Goal: Task Accomplishment & Management: Manage account settings

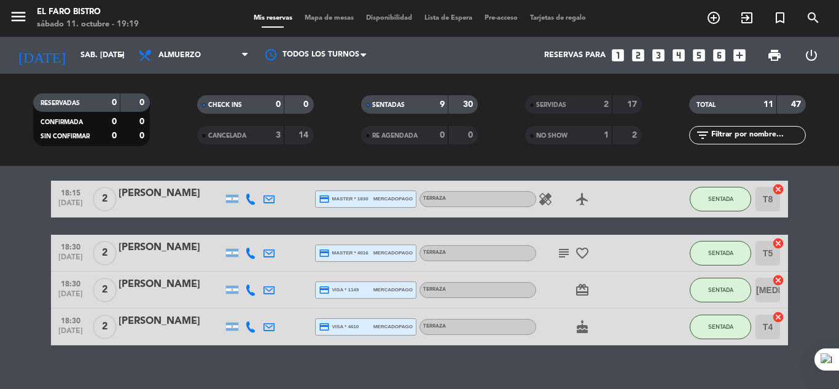
scroll to position [278, 0]
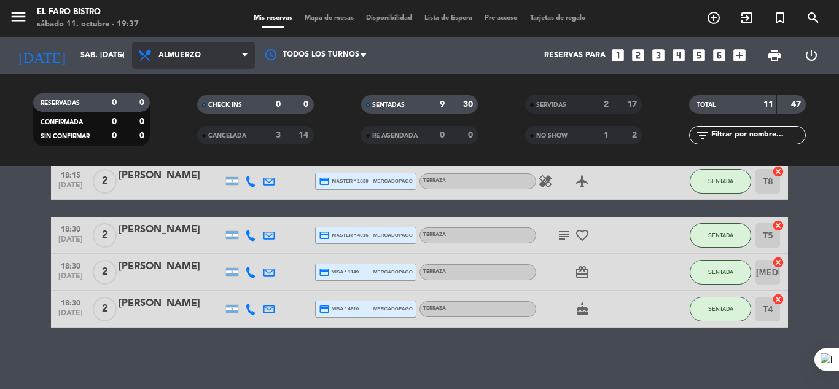
click at [244, 55] on icon at bounding box center [245, 55] width 6 height 10
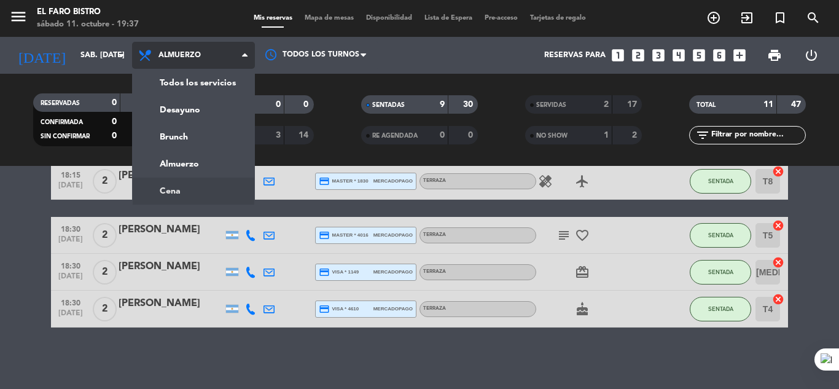
click at [181, 192] on ng-component "menu El Faro Bistro sábado 11. octubre - 19:37 Mis reservas Mapa de mesas Dispo…" at bounding box center [419, 194] width 839 height 389
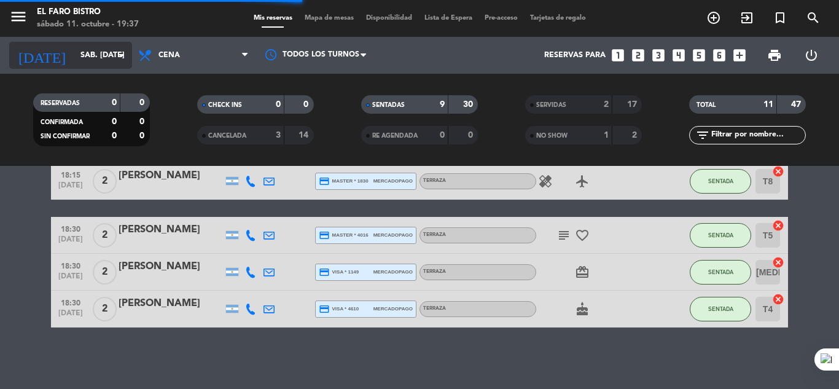
click at [125, 51] on icon "arrow_drop_down" at bounding box center [121, 55] width 15 height 15
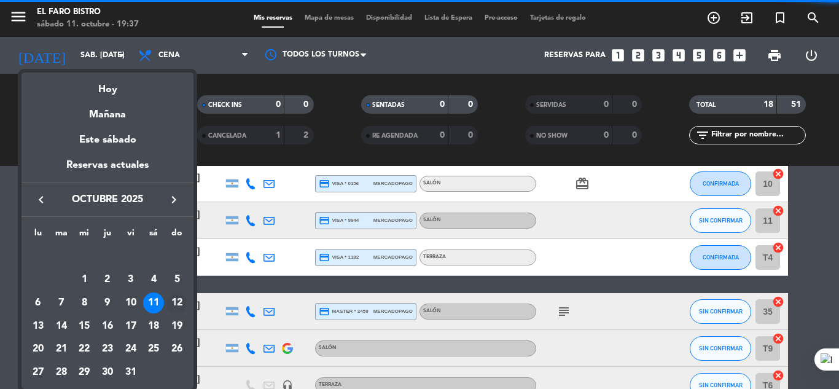
click at [174, 302] on div "12" at bounding box center [176, 302] width 21 height 21
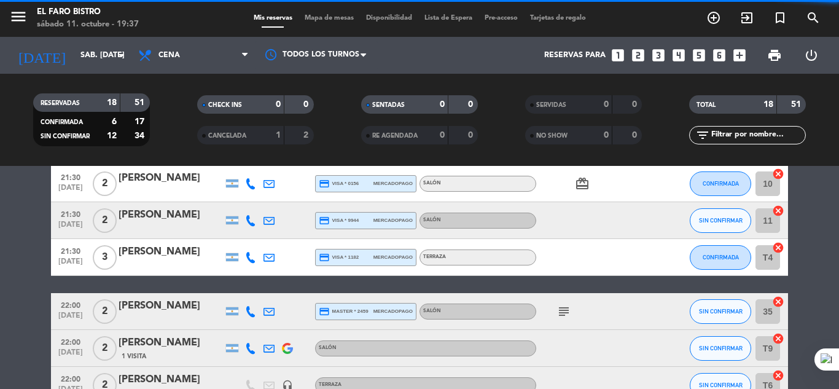
type input "dom. [DATE]"
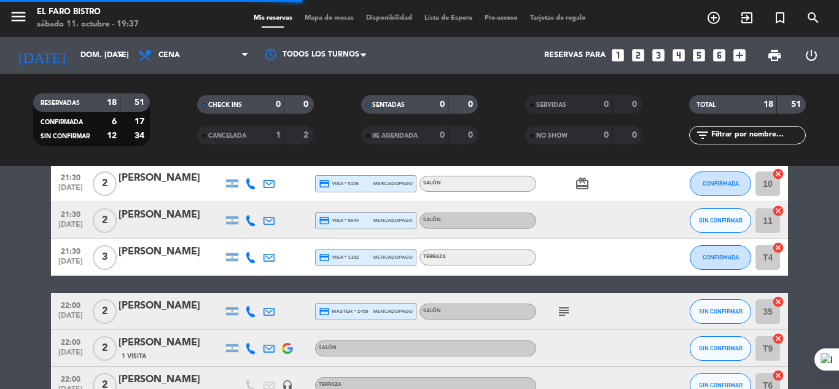
scroll to position [150, 0]
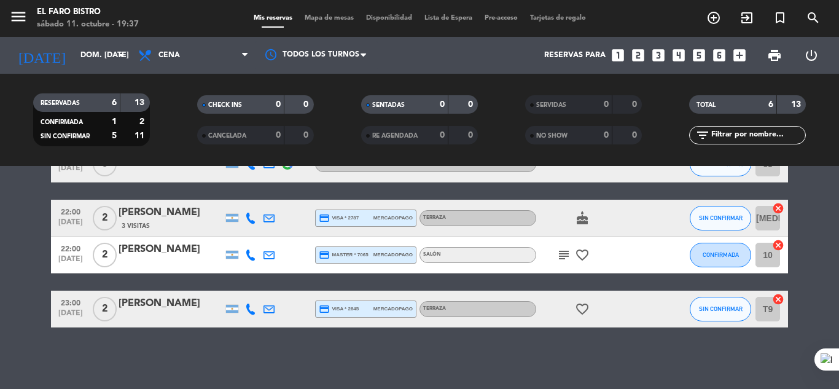
click at [637, 58] on icon "looks_two" at bounding box center [638, 55] width 16 height 16
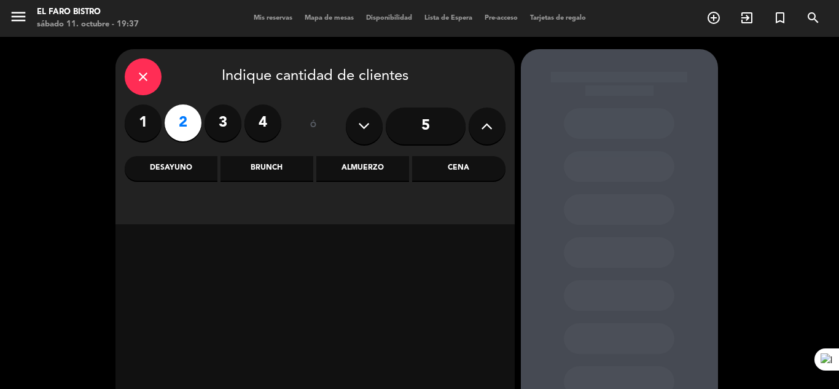
click at [450, 166] on div "Cena" at bounding box center [458, 168] width 93 height 25
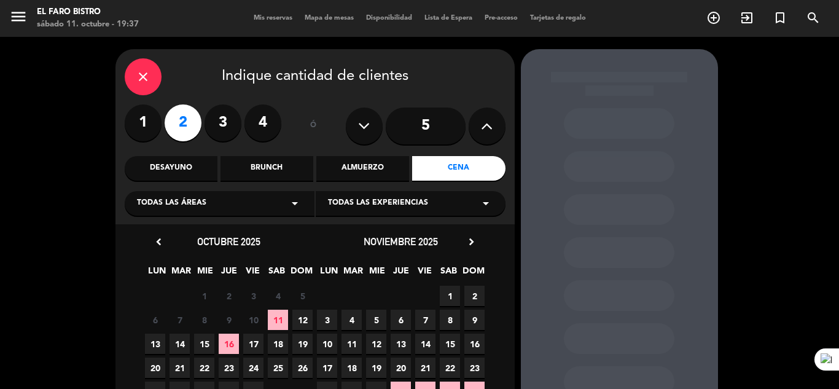
click at [303, 318] on span "12" at bounding box center [302, 320] width 20 height 20
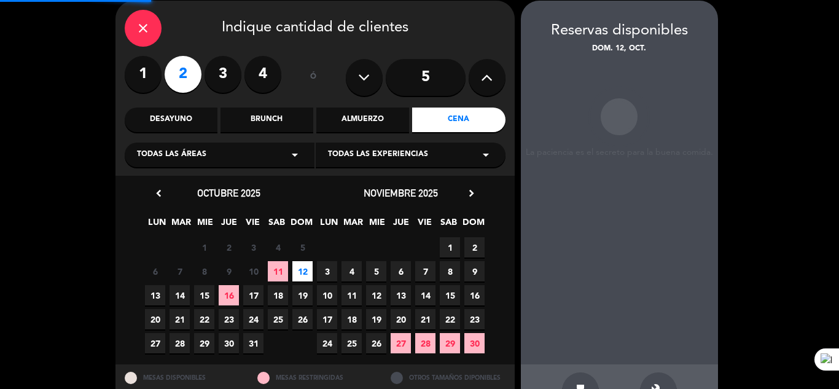
scroll to position [49, 0]
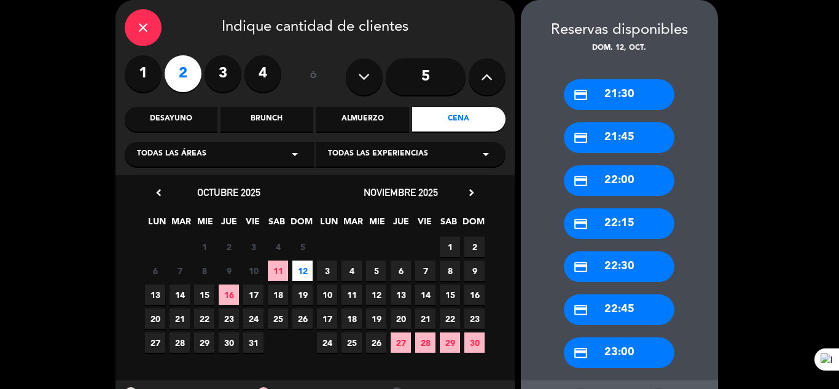
click at [603, 92] on div "credit_card 21:30" at bounding box center [619, 94] width 111 height 31
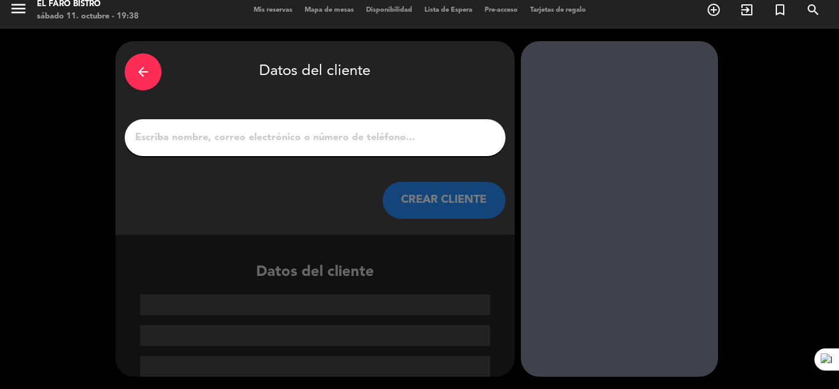
scroll to position [8, 0]
click at [240, 144] on input "1" at bounding box center [315, 137] width 362 height 17
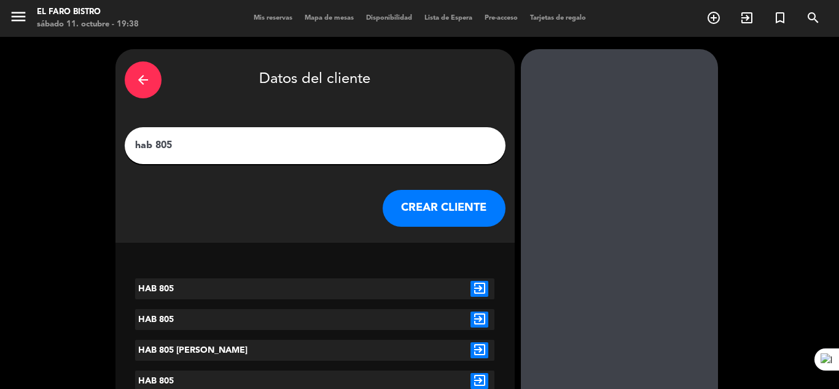
drag, startPoint x: 154, startPoint y: 145, endPoint x: 128, endPoint y: 147, distance: 25.9
click at [128, 147] on div "hab 805" at bounding box center [315, 145] width 381 height 37
type input "HAB 805"
click at [478, 290] on icon "exit_to_app" at bounding box center [479, 289] width 18 height 16
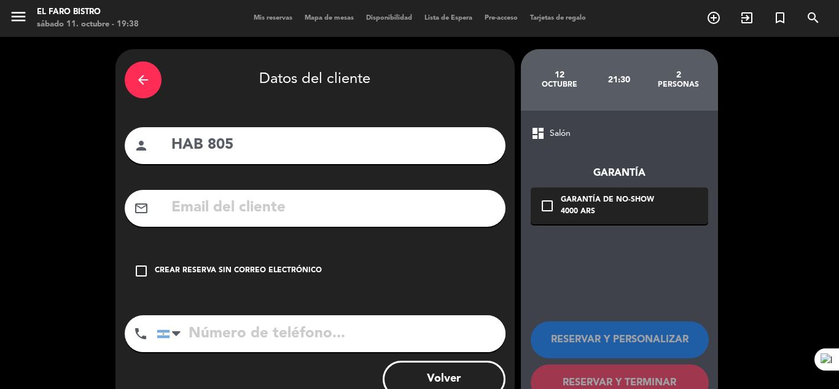
click at [189, 270] on div "Crear reserva sin correo electrónico" at bounding box center [238, 271] width 167 height 12
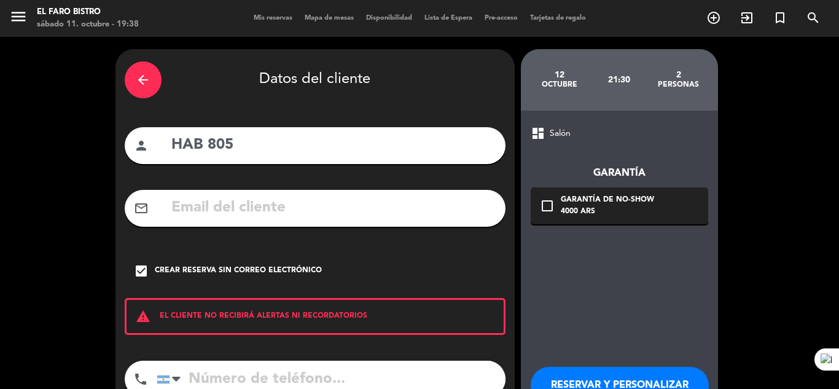
scroll to position [85, 0]
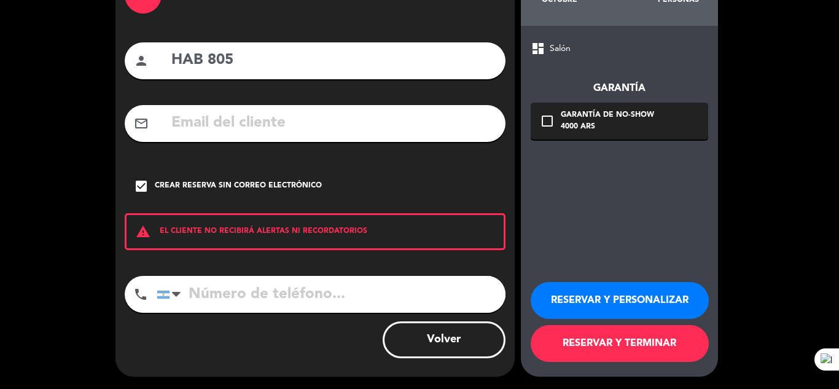
click at [630, 346] on button "RESERVAR Y TERMINAR" at bounding box center [620, 343] width 178 height 37
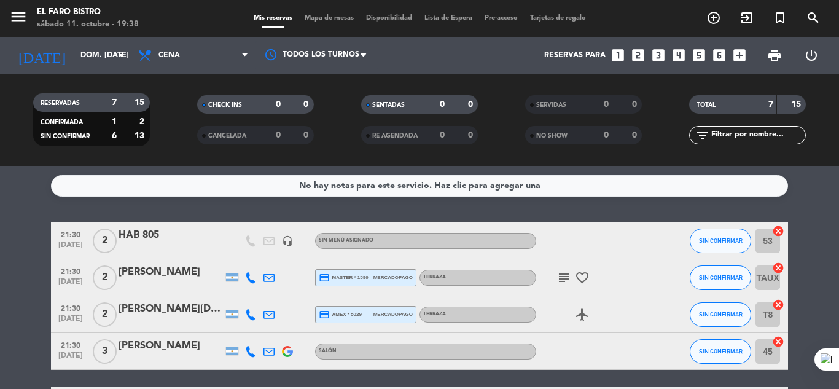
click at [165, 230] on div "HAB 805" at bounding box center [171, 235] width 104 height 16
click at [165, 230] on div at bounding box center [419, 194] width 839 height 389
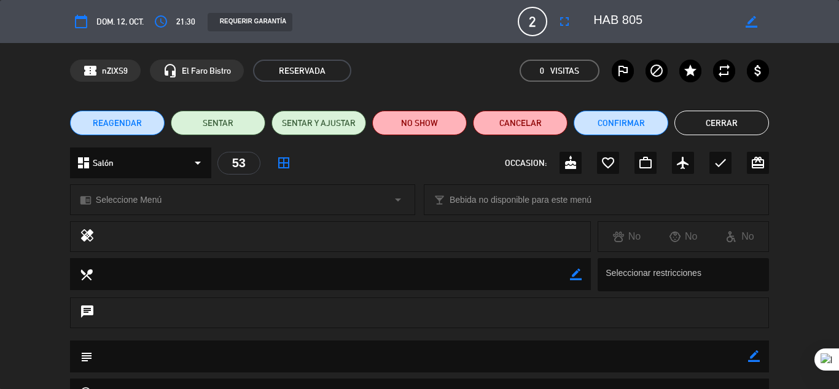
click at [620, 20] on textarea at bounding box center [663, 21] width 141 height 22
click at [751, 21] on icon "border_color" at bounding box center [752, 22] width 12 height 12
click at [657, 17] on textarea at bounding box center [663, 21] width 141 height 22
type textarea "HAB 408"
click at [747, 24] on icon at bounding box center [752, 22] width 12 height 12
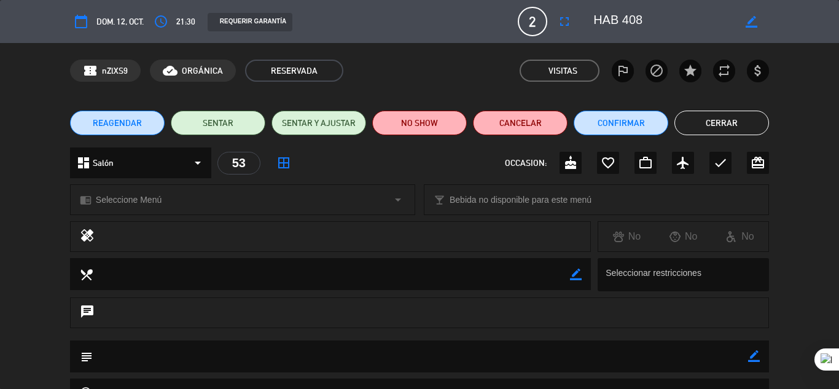
click at [715, 130] on button "Cerrar" at bounding box center [721, 123] width 95 height 25
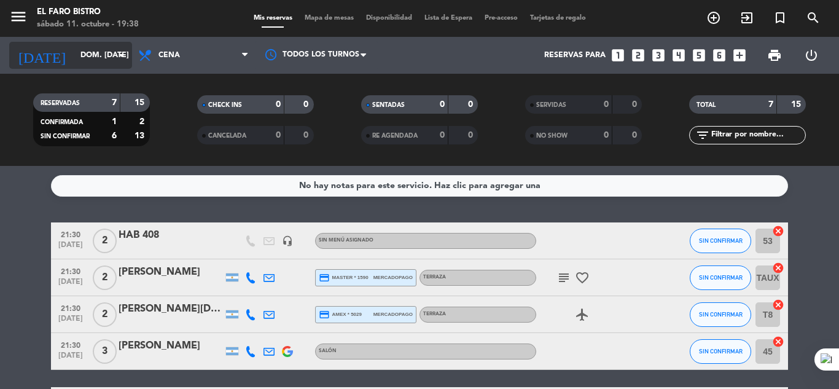
click at [123, 56] on icon "arrow_drop_down" at bounding box center [121, 55] width 15 height 15
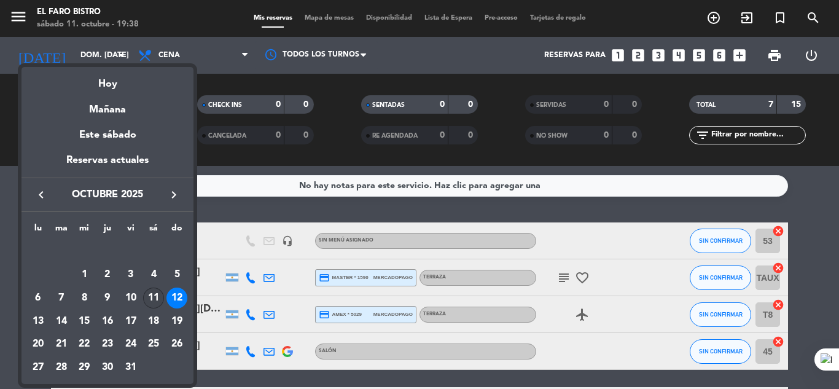
click at [150, 293] on div "11" at bounding box center [153, 297] width 21 height 21
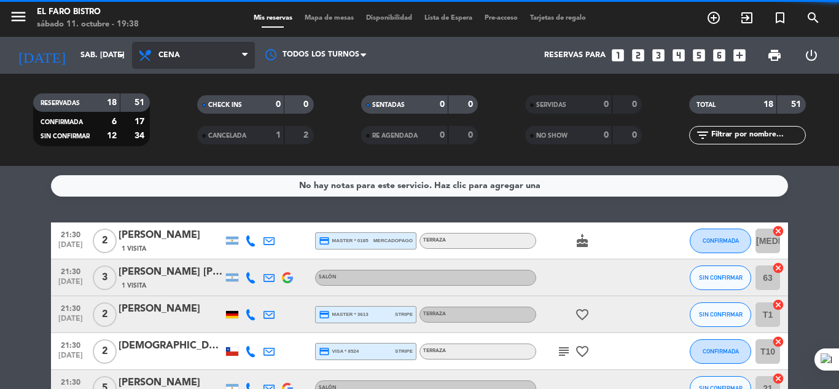
click at [246, 55] on icon at bounding box center [245, 55] width 6 height 10
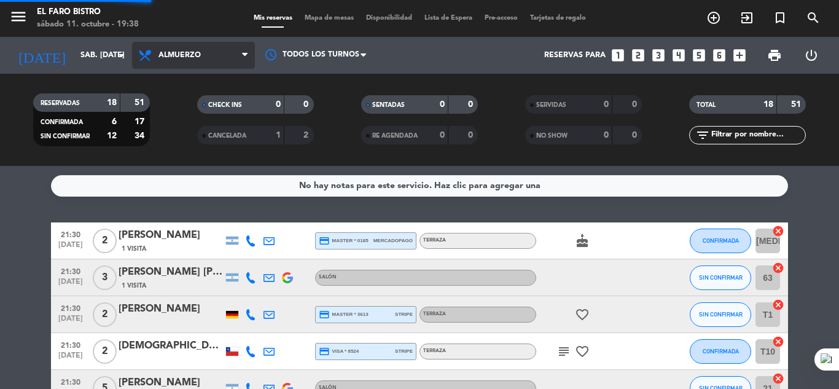
click at [186, 165] on div "menu El Faro Bistro sábado 11. octubre - 19:38 Mis reservas Mapa de mesas Dispo…" at bounding box center [419, 83] width 839 height 166
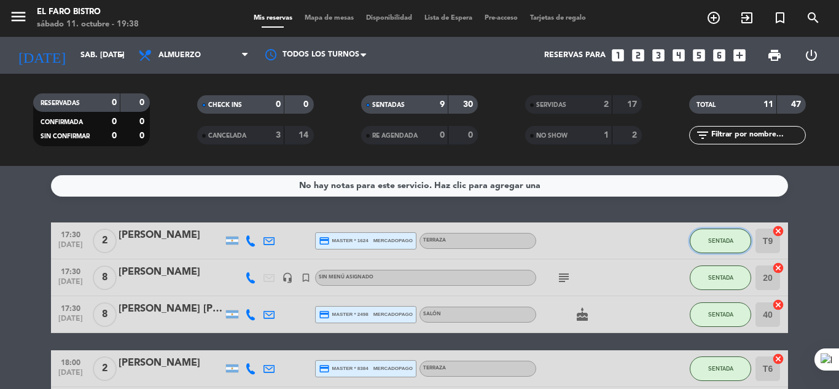
click at [731, 243] on span "SENTADA" at bounding box center [720, 240] width 25 height 7
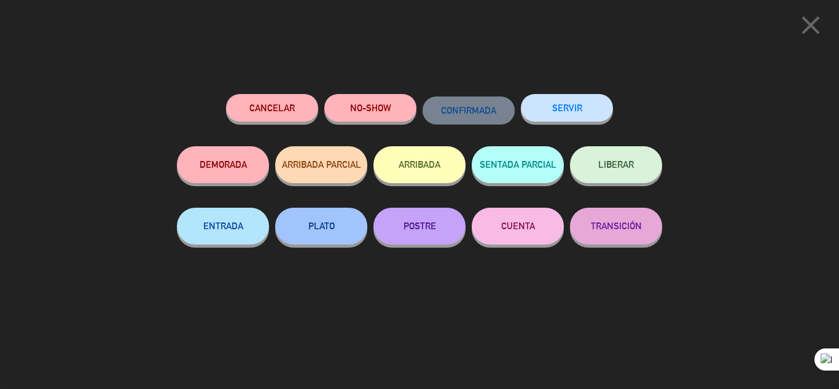
click at [574, 101] on button "SERVIR" at bounding box center [567, 108] width 92 height 28
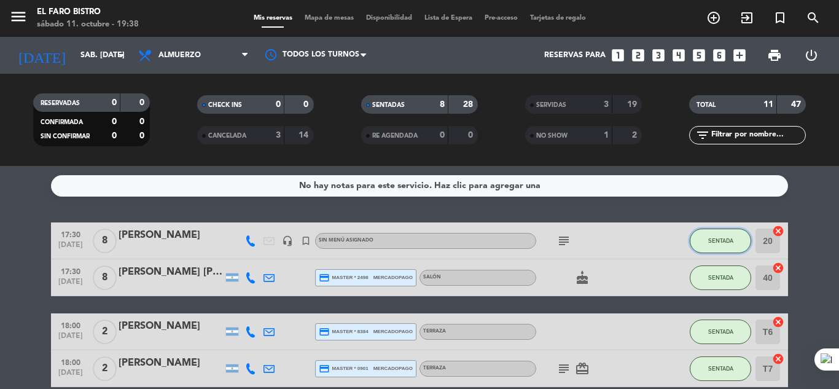
click at [730, 240] on span "SENTADA" at bounding box center [720, 240] width 25 height 7
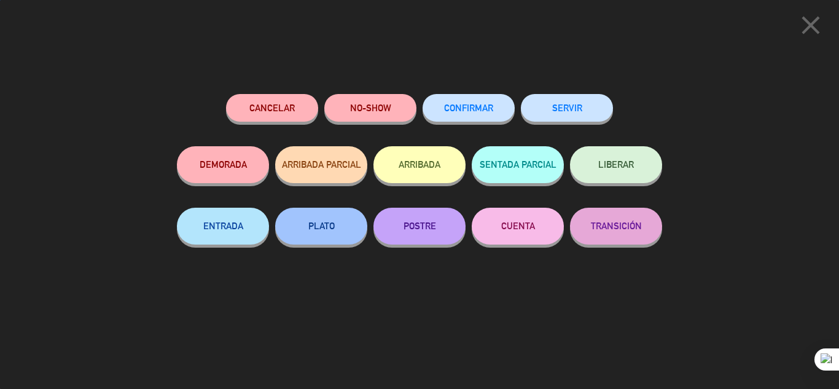
click at [557, 111] on button "SERVIR" at bounding box center [567, 108] width 92 height 28
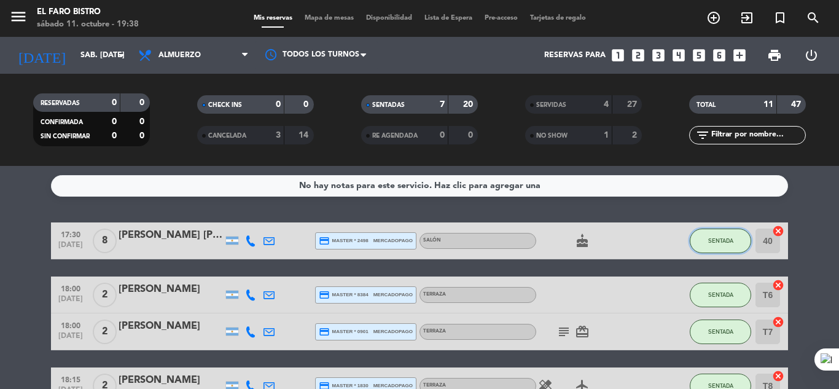
click at [736, 234] on button "SENTADA" at bounding box center [720, 240] width 61 height 25
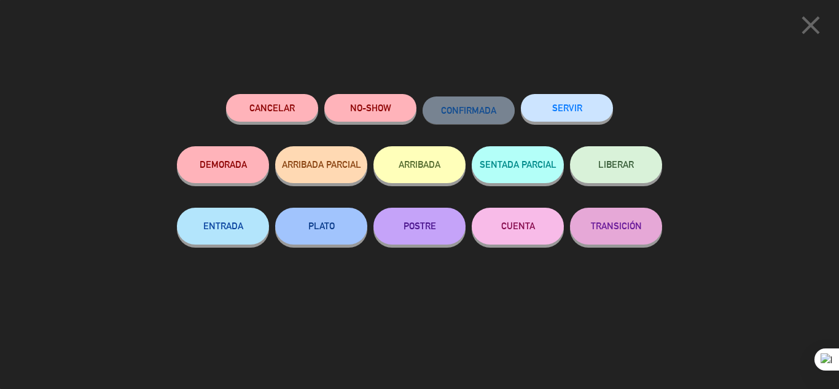
click at [585, 111] on button "SERVIR" at bounding box center [567, 108] width 92 height 28
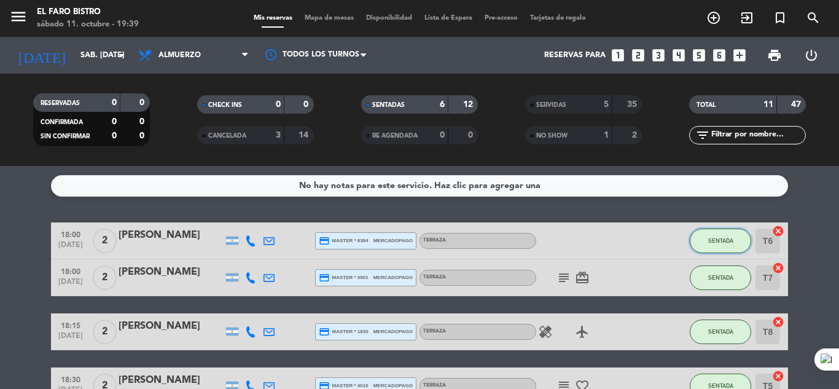
click at [714, 244] on button "SENTADA" at bounding box center [720, 240] width 61 height 25
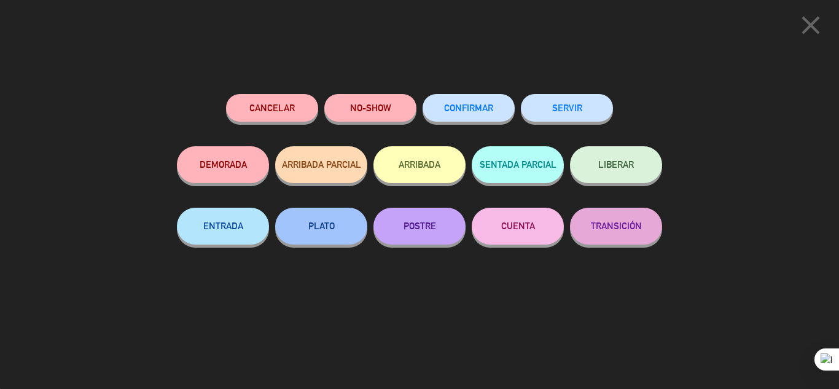
click at [570, 109] on button "SERVIR" at bounding box center [567, 108] width 92 height 28
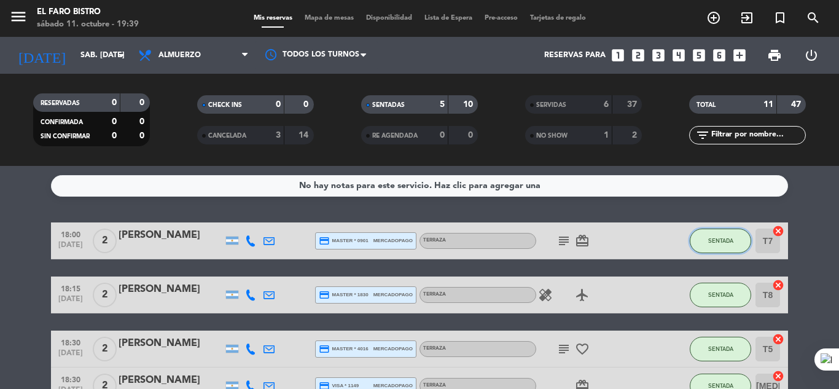
click at [717, 244] on button "SENTADA" at bounding box center [720, 240] width 61 height 25
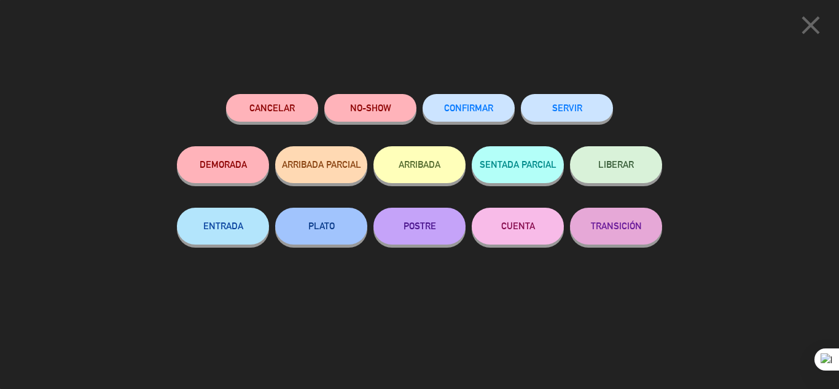
click at [568, 112] on button "SERVIR" at bounding box center [567, 108] width 92 height 28
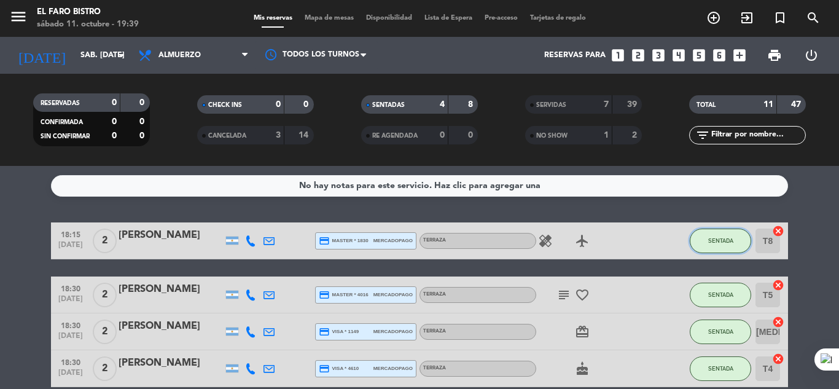
click at [720, 242] on span "SENTADA" at bounding box center [720, 240] width 25 height 7
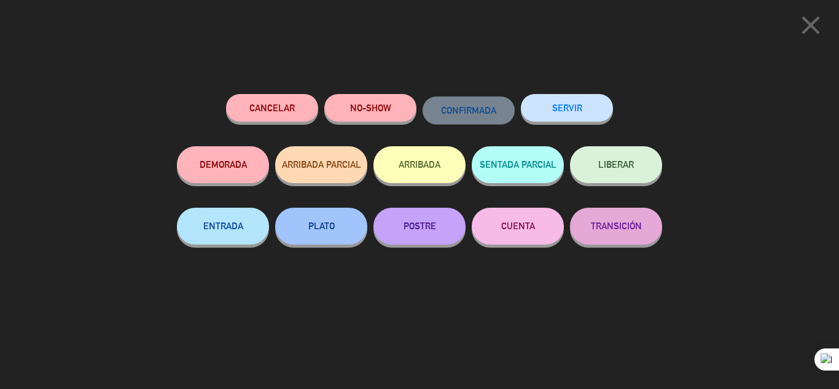
click at [569, 103] on button "SERVIR" at bounding box center [567, 108] width 92 height 28
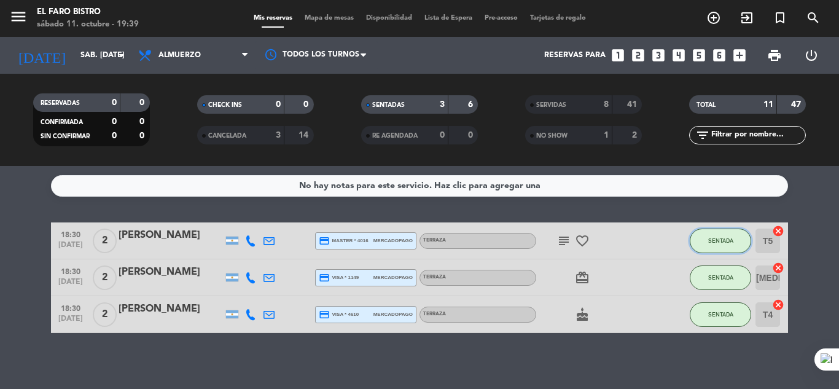
click at [722, 236] on button "SENTADA" at bounding box center [720, 240] width 61 height 25
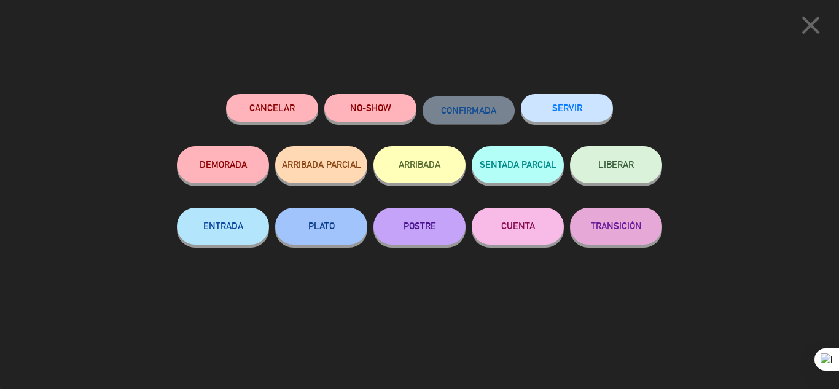
click at [577, 111] on button "SERVIR" at bounding box center [567, 108] width 92 height 28
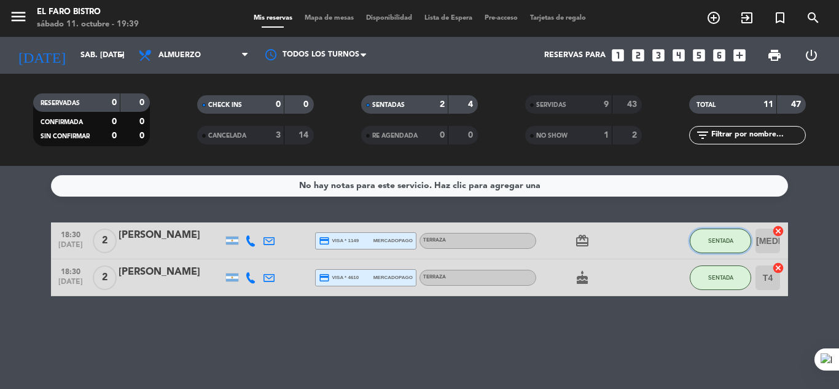
click at [716, 241] on span "SENTADA" at bounding box center [720, 240] width 25 height 7
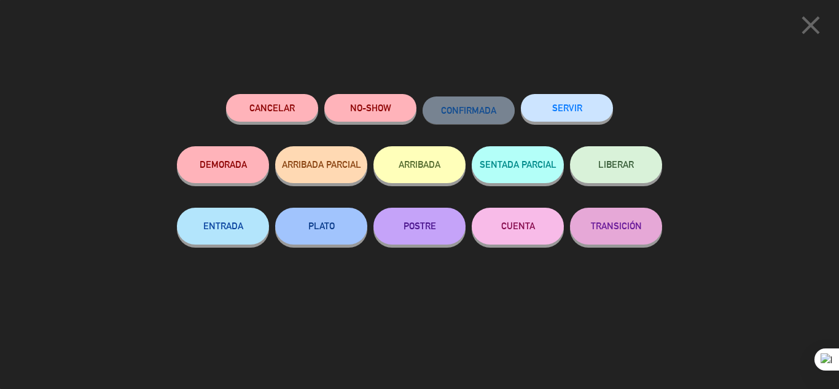
click at [569, 102] on button "SERVIR" at bounding box center [567, 108] width 92 height 28
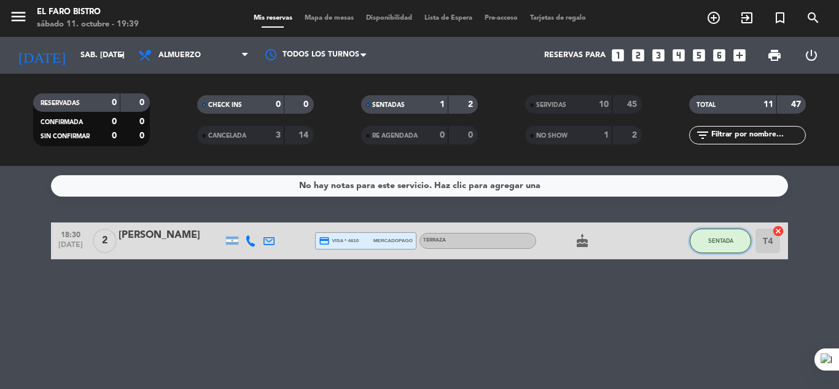
click at [721, 238] on span "SENTADA" at bounding box center [720, 240] width 25 height 7
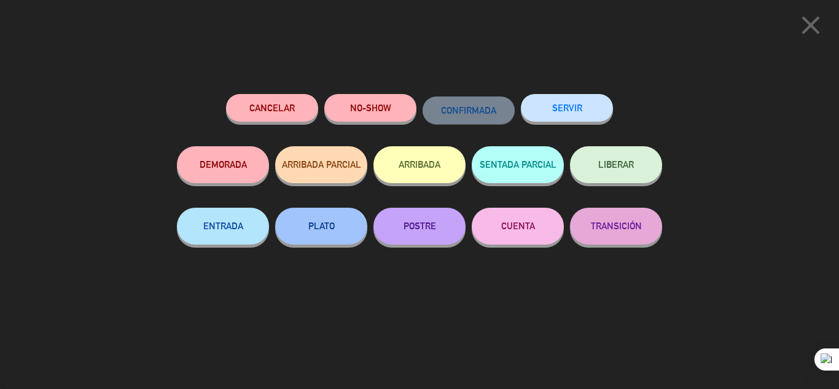
click at [575, 106] on button "SERVIR" at bounding box center [567, 108] width 92 height 28
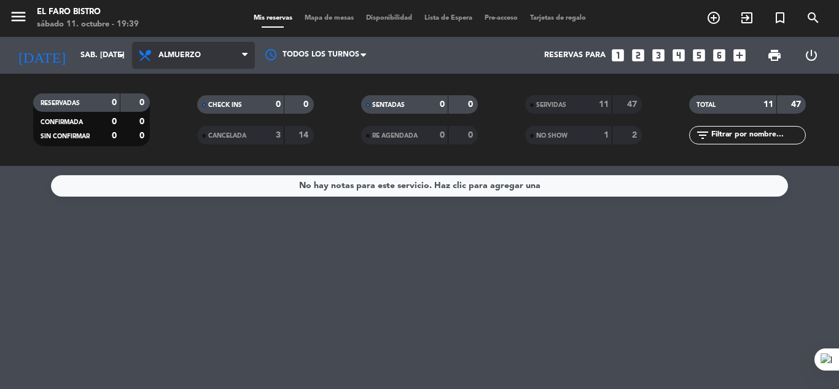
click at [246, 56] on icon at bounding box center [245, 55] width 6 height 10
click at [177, 189] on ng-component "menu El Faro Bistro sábado 11. octubre - 19:39 Mis reservas Mapa de mesas Dispo…" at bounding box center [419, 194] width 839 height 389
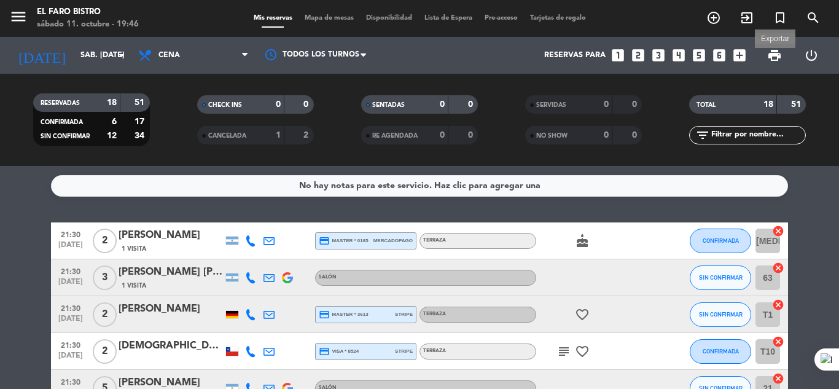
click at [776, 51] on span "print" at bounding box center [774, 55] width 15 height 15
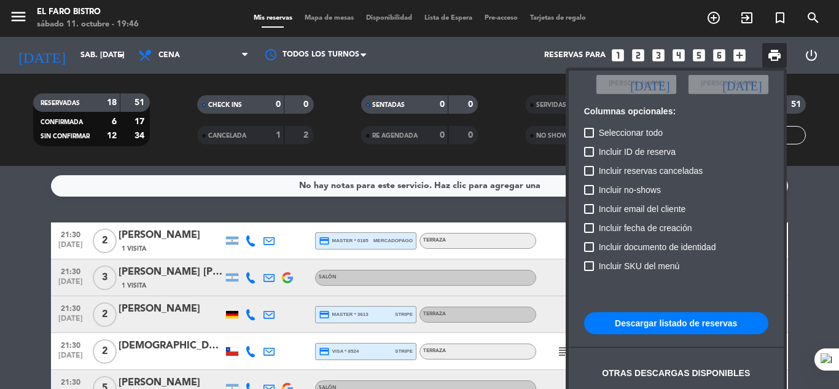
scroll to position [75, 0]
click at [804, 242] on div at bounding box center [419, 194] width 839 height 389
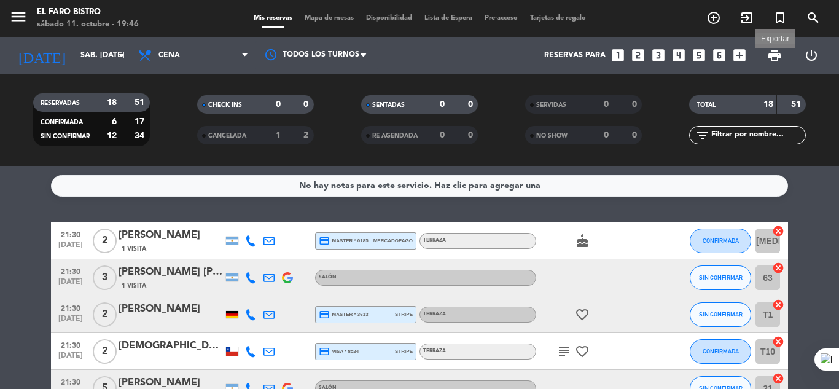
click at [776, 50] on span "print" at bounding box center [774, 55] width 15 height 15
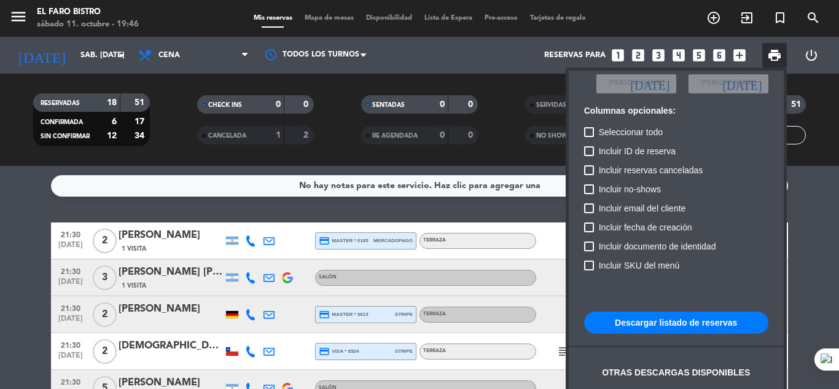
click at [675, 326] on button "Descargar listado de reservas" at bounding box center [676, 322] width 184 height 22
click at [801, 212] on div at bounding box center [419, 194] width 839 height 389
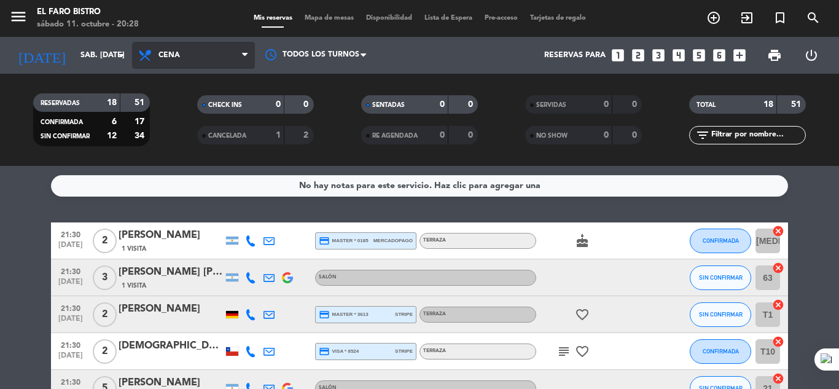
click at [246, 54] on icon at bounding box center [245, 55] width 6 height 10
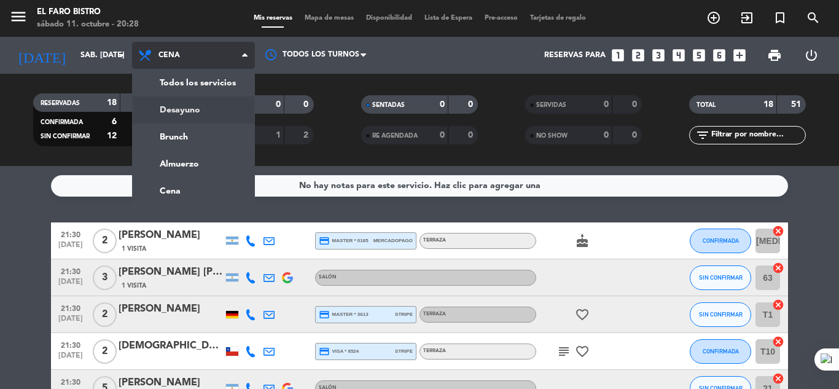
click at [209, 105] on div "menu El Faro Bistro sábado 11. octubre - 20:28 Mis reservas Mapa de mesas Dispo…" at bounding box center [419, 83] width 839 height 166
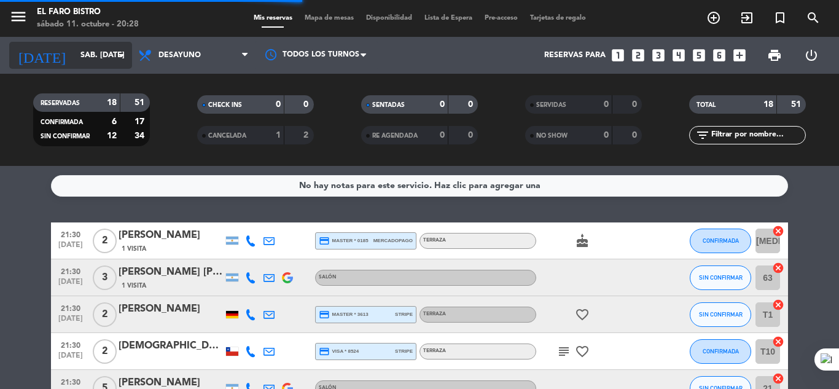
click at [122, 53] on icon "arrow_drop_down" at bounding box center [121, 55] width 15 height 15
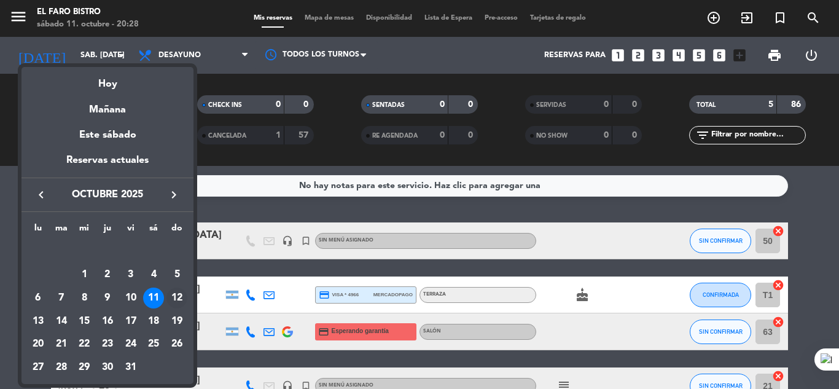
click at [176, 296] on div "12" at bounding box center [176, 297] width 21 height 21
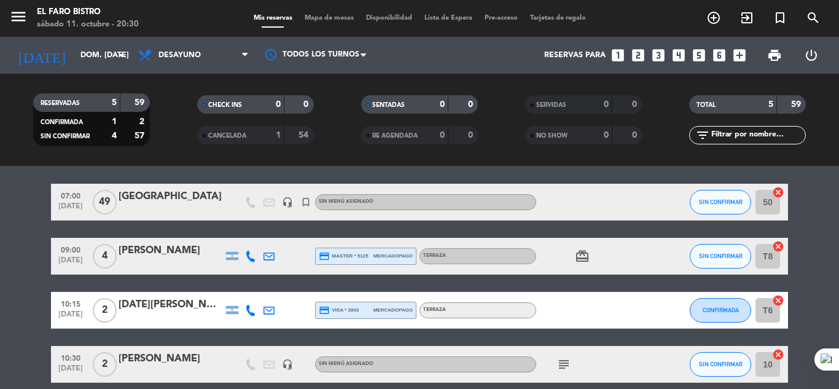
scroll to position [0, 0]
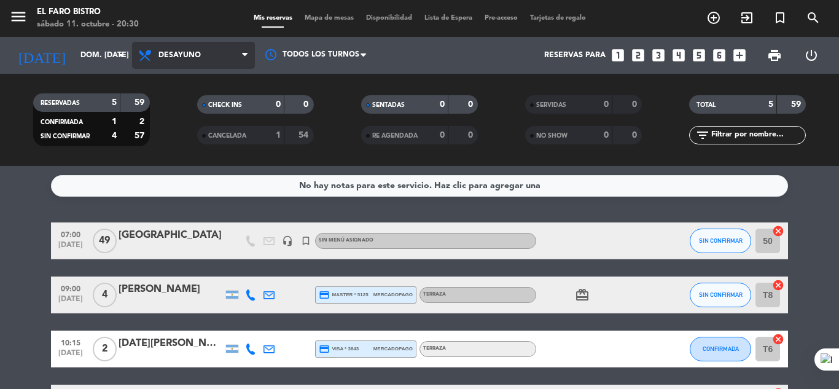
click at [249, 55] on span at bounding box center [248, 56] width 12 height 12
click at [194, 187] on ng-component "menu El Faro Bistro sábado 11. octubre - 20:30 Mis reservas Mapa de mesas Dispo…" at bounding box center [419, 194] width 839 height 389
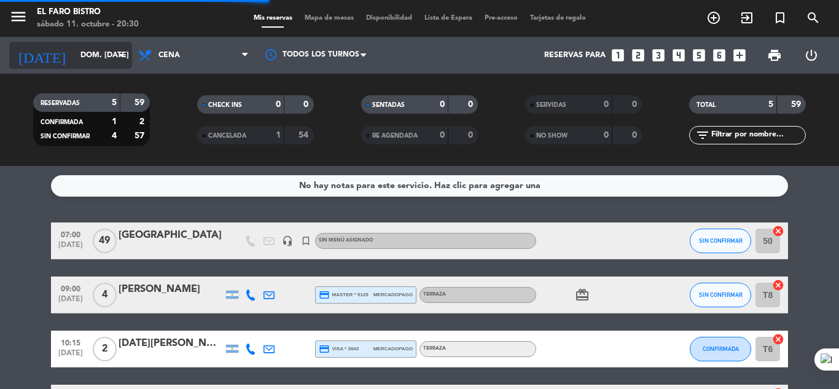
click at [122, 57] on icon "arrow_drop_down" at bounding box center [121, 55] width 15 height 15
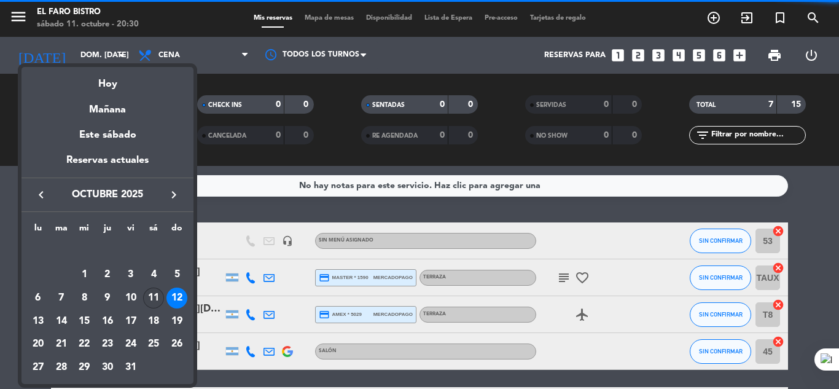
click at [159, 298] on div "11" at bounding box center [153, 297] width 21 height 21
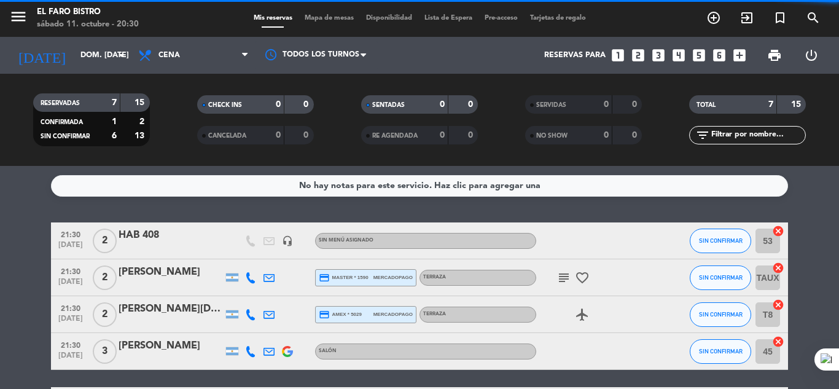
type input "sáb. [DATE]"
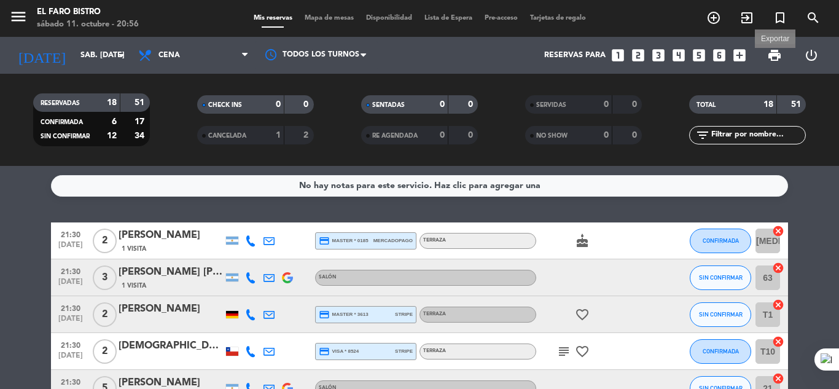
click at [776, 52] on span "print" at bounding box center [774, 55] width 15 height 15
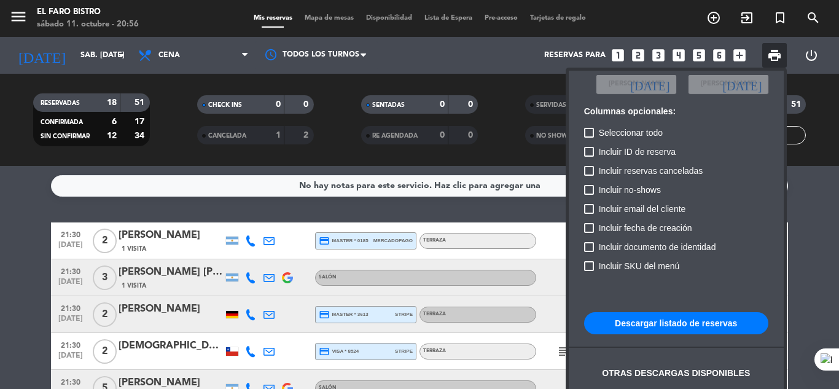
scroll to position [75, 0]
click at [671, 318] on button "Descargar listado de reservas" at bounding box center [676, 322] width 184 height 22
click at [816, 203] on div at bounding box center [419, 194] width 839 height 389
